Goal: Information Seeking & Learning: Learn about a topic

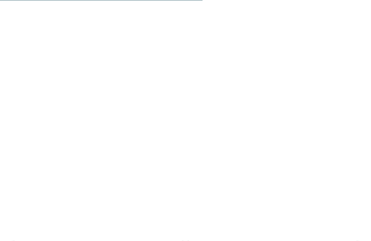
scroll to position [1565, 0]
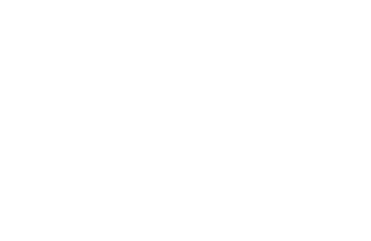
click at [356, 131] on icon at bounding box center [355, 136] width 20 height 16
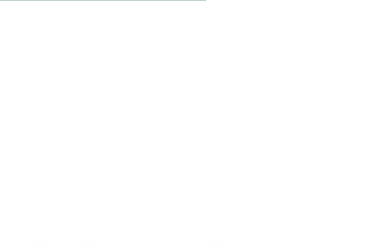
click at [356, 108] on icon at bounding box center [355, 112] width 20 height 16
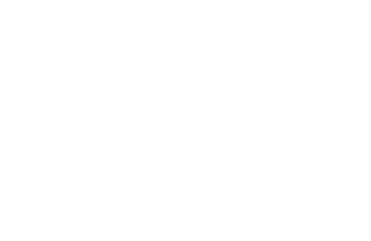
click at [356, 105] on icon at bounding box center [355, 111] width 20 height 16
click at [251, 184] on h4 "Family Hotel Posta ****" at bounding box center [272, 183] width 153 height 9
click at [354, 137] on icon at bounding box center [355, 140] width 20 height 16
click at [355, 136] on icon at bounding box center [355, 140] width 20 height 16
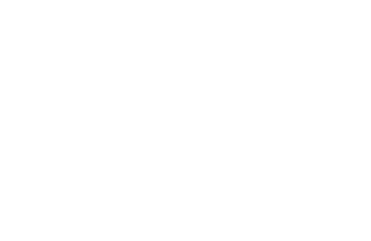
click at [357, 135] on icon at bounding box center [355, 140] width 20 height 16
click at [352, 137] on icon at bounding box center [355, 140] width 20 height 16
click at [356, 136] on icon at bounding box center [355, 140] width 20 height 16
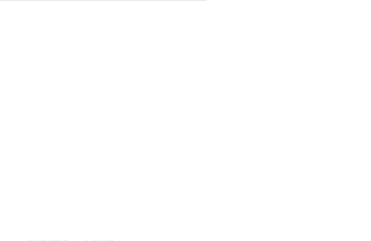
scroll to position [1595, 0]
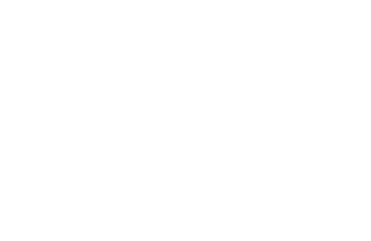
click at [356, 101] on icon at bounding box center [355, 106] width 20 height 16
click at [98, 177] on h4 "Post Alpina - Family Mountain Chalets ****ˢ" at bounding box center [98, 178] width 153 height 9
click at [325, 46] on icon at bounding box center [324, 52] width 16 height 13
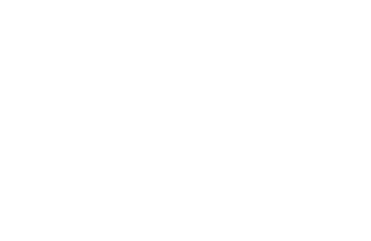
scroll to position [1592, 0]
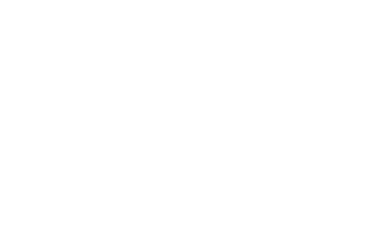
click at [355, 105] on icon at bounding box center [355, 109] width 20 height 16
click at [358, 105] on icon at bounding box center [355, 109] width 20 height 16
click at [355, 111] on icon at bounding box center [355, 109] width 20 height 16
click at [359, 107] on icon at bounding box center [355, 109] width 20 height 16
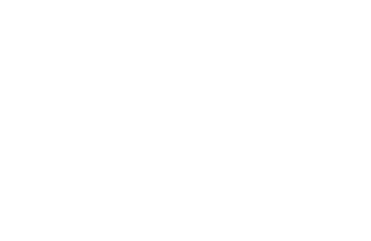
click at [356, 107] on icon at bounding box center [355, 109] width 20 height 16
click at [356, 106] on icon at bounding box center [355, 109] width 20 height 16
click at [357, 102] on icon at bounding box center [355, 109] width 20 height 16
click at [357, 103] on icon at bounding box center [355, 109] width 20 height 16
click at [356, 101] on icon at bounding box center [355, 109] width 20 height 16
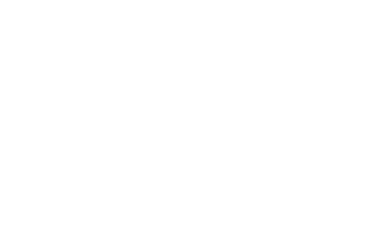
click at [359, 101] on icon at bounding box center [355, 109] width 20 height 16
click at [358, 102] on icon at bounding box center [355, 109] width 20 height 16
click at [354, 103] on icon at bounding box center [355, 109] width 20 height 16
click at [356, 104] on icon at bounding box center [355, 109] width 20 height 16
click at [352, 103] on icon at bounding box center [355, 109] width 20 height 16
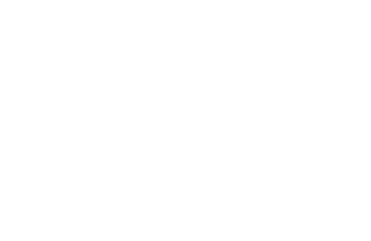
click at [352, 103] on icon at bounding box center [355, 109] width 20 height 16
click at [357, 102] on icon at bounding box center [355, 109] width 20 height 16
click at [18, 101] on icon at bounding box center [15, 109] width 20 height 16
click at [14, 102] on icon at bounding box center [15, 109] width 20 height 16
click at [16, 101] on icon at bounding box center [15, 109] width 20 height 16
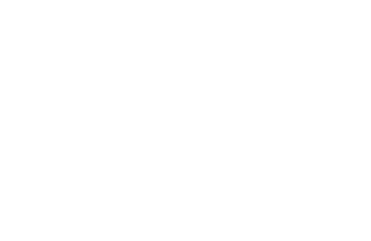
click at [15, 101] on icon at bounding box center [15, 109] width 20 height 16
click at [12, 101] on icon at bounding box center [15, 109] width 20 height 16
click at [14, 102] on icon at bounding box center [15, 109] width 20 height 16
click at [15, 102] on icon at bounding box center [15, 109] width 20 height 16
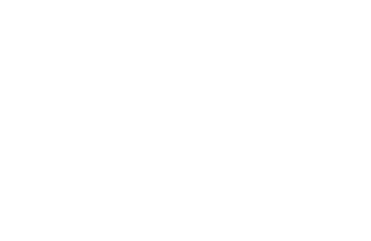
scroll to position [1088, 0]
click at [354, 120] on icon at bounding box center [355, 128] width 20 height 16
click at [314, 152] on span "Aktivprogramm" at bounding box center [302, 155] width 46 height 6
click at [329, 46] on icon at bounding box center [324, 52] width 16 height 13
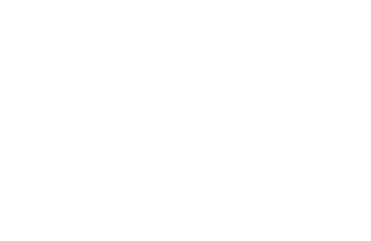
scroll to position [1173, 0]
click at [207, 103] on div "Appartements" at bounding box center [204, 107] width 39 height 13
click at [357, 164] on icon at bounding box center [356, 171] width 20 height 16
click at [350, 163] on icon at bounding box center [356, 171] width 20 height 16
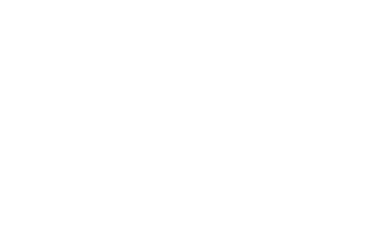
click at [356, 163] on icon at bounding box center [356, 171] width 20 height 16
click at [355, 163] on icon at bounding box center [356, 171] width 20 height 16
click at [354, 163] on icon at bounding box center [356, 171] width 20 height 16
click at [169, 105] on span "Suiten" at bounding box center [165, 107] width 14 height 4
click at [352, 164] on icon at bounding box center [356, 171] width 20 height 16
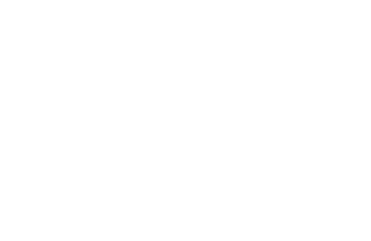
click at [351, 164] on icon at bounding box center [356, 171] width 20 height 16
click at [353, 164] on icon at bounding box center [356, 171] width 20 height 16
click at [306, 79] on span "Für Kids" at bounding box center [302, 82] width 22 height 6
